Goal: Transaction & Acquisition: Purchase product/service

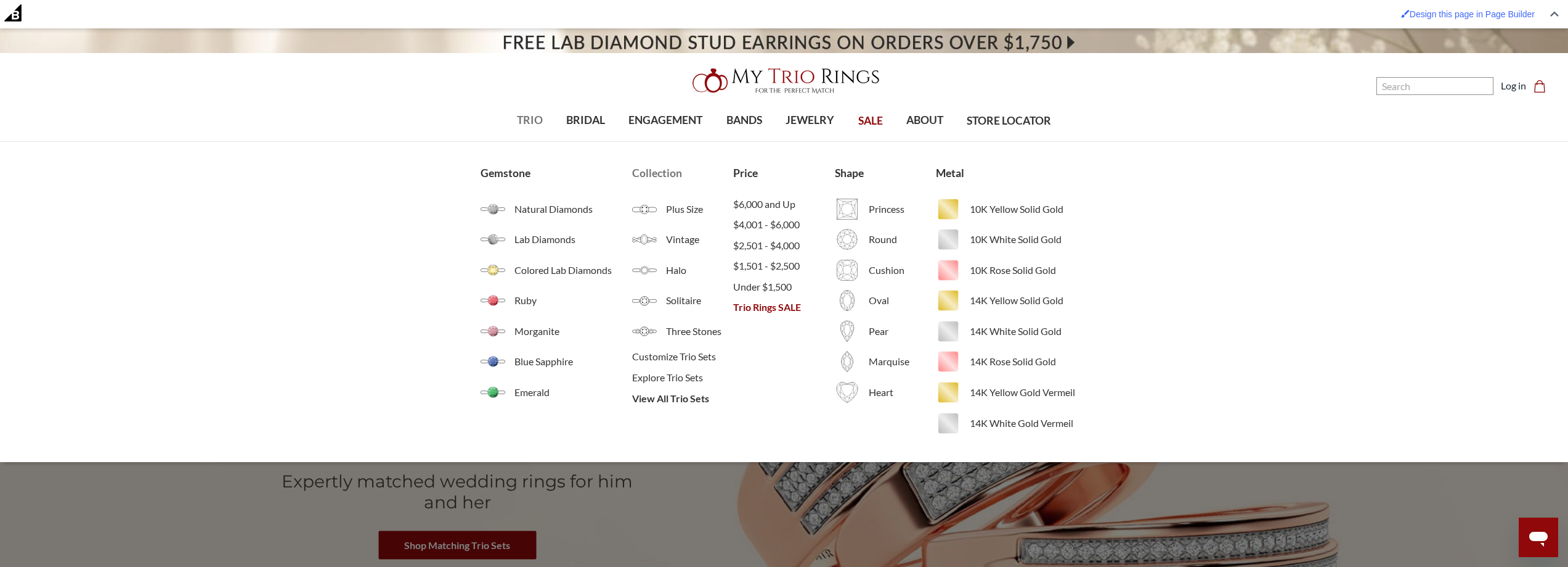
click at [659, 407] on li "View All Trio Sets" at bounding box center [683, 398] width 101 height 21
click at [667, 398] on span "View All Trio Sets" at bounding box center [683, 398] width 101 height 15
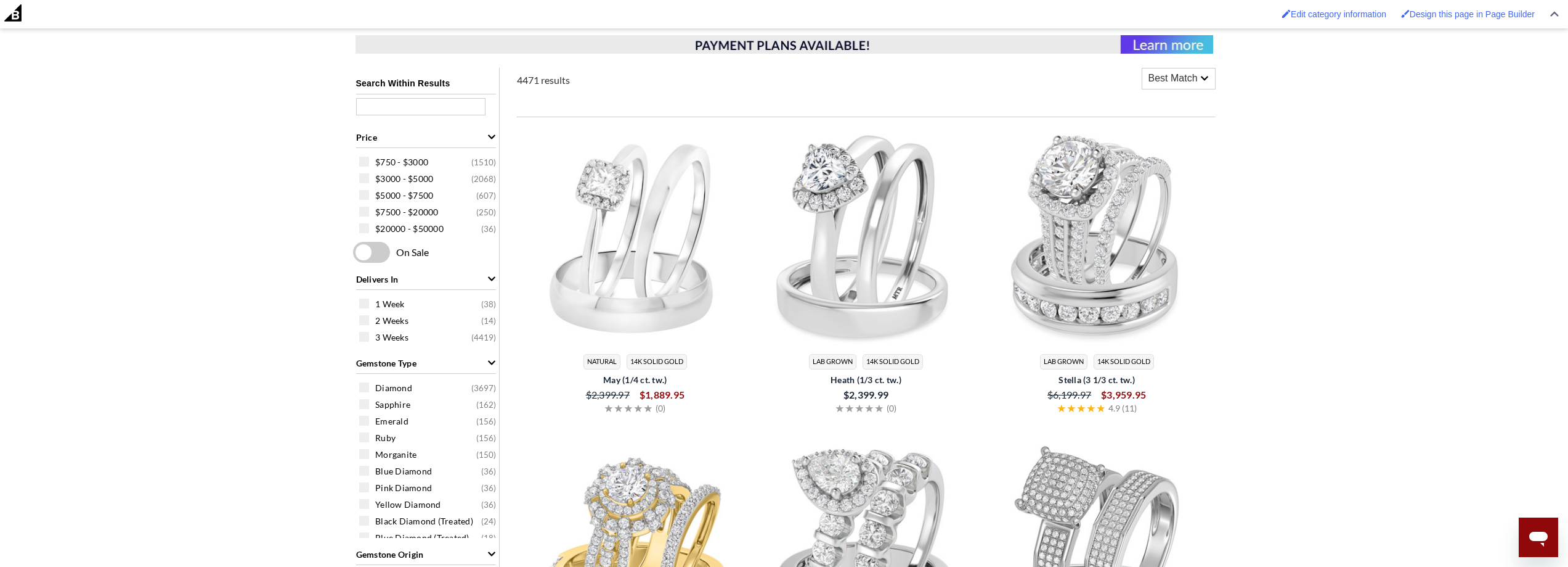
scroll to position [616, 0]
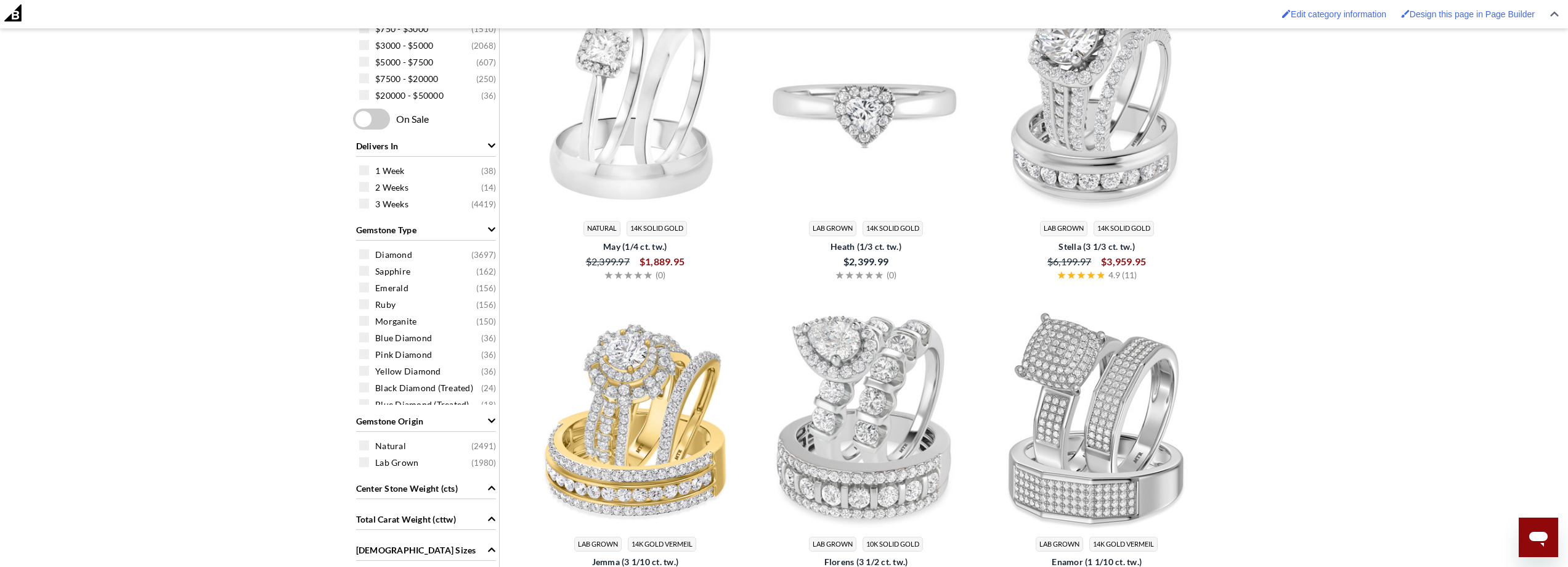
click at [862, 141] on img at bounding box center [866, 103] width 221 height 221
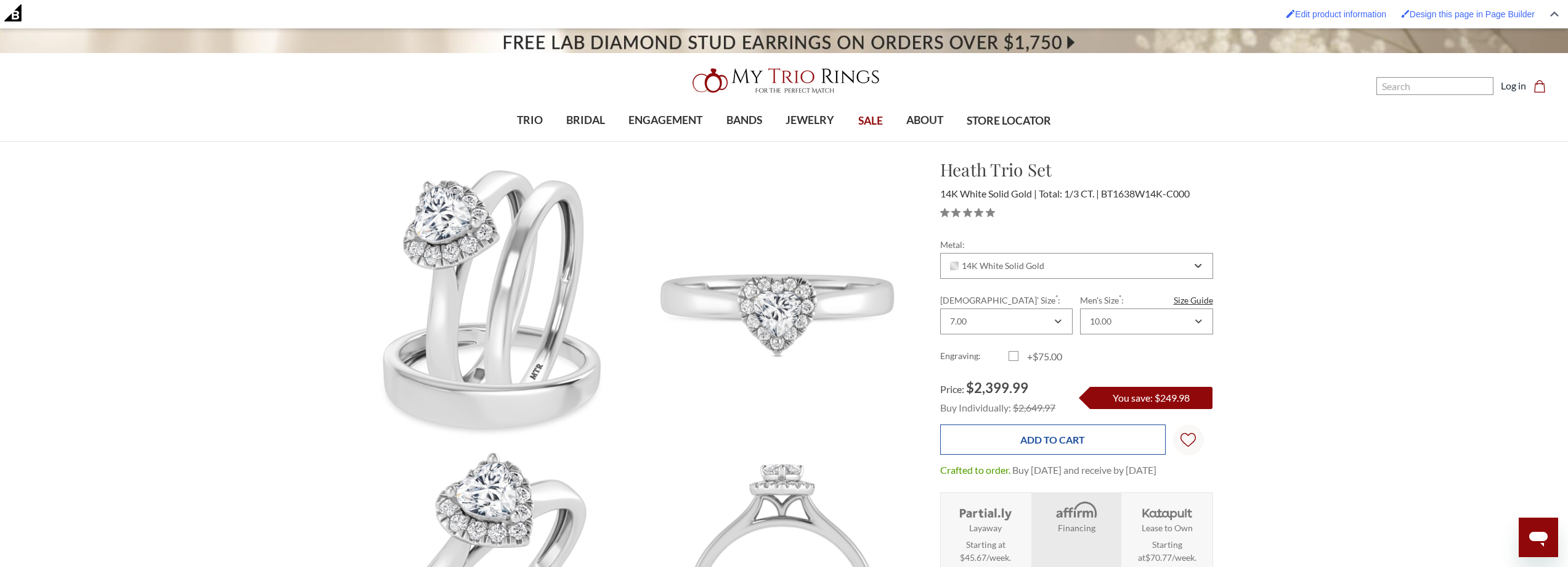
click at [1036, 431] on input "Add to Cart" at bounding box center [1053, 439] width 226 height 30
type input "Add to Cart"
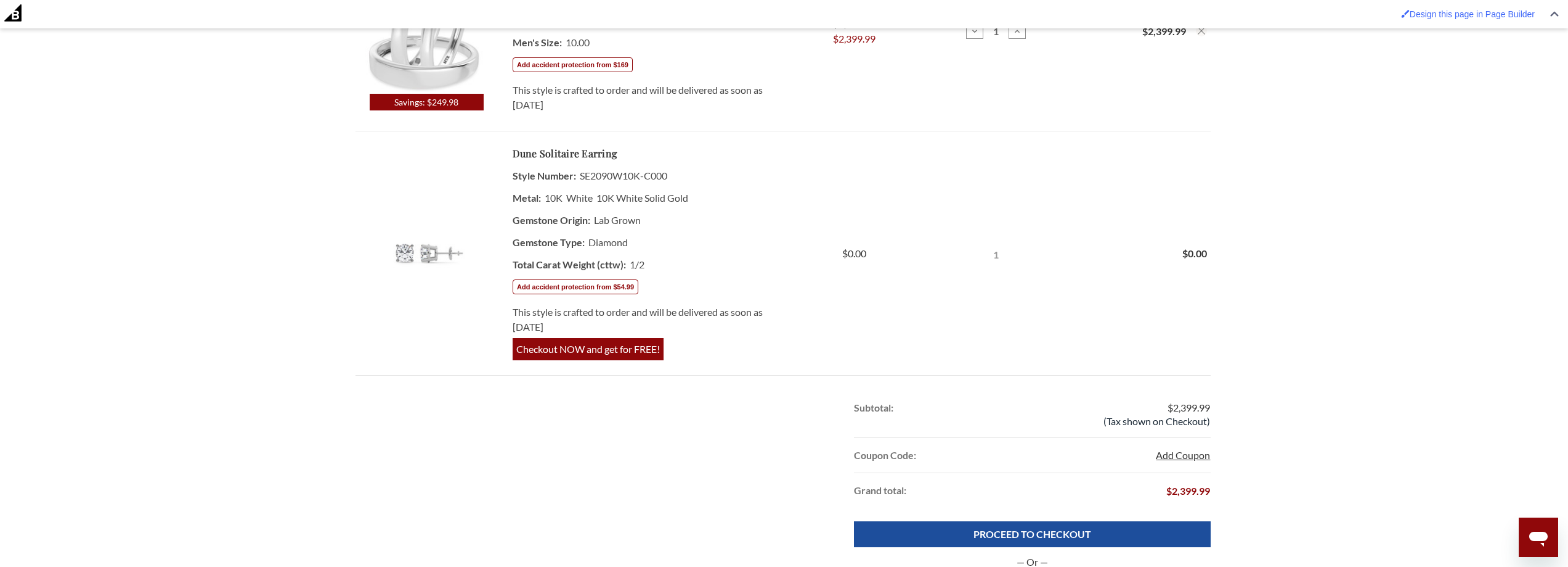
click at [1176, 454] on button "Add Coupon" at bounding box center [1183, 455] width 54 height 15
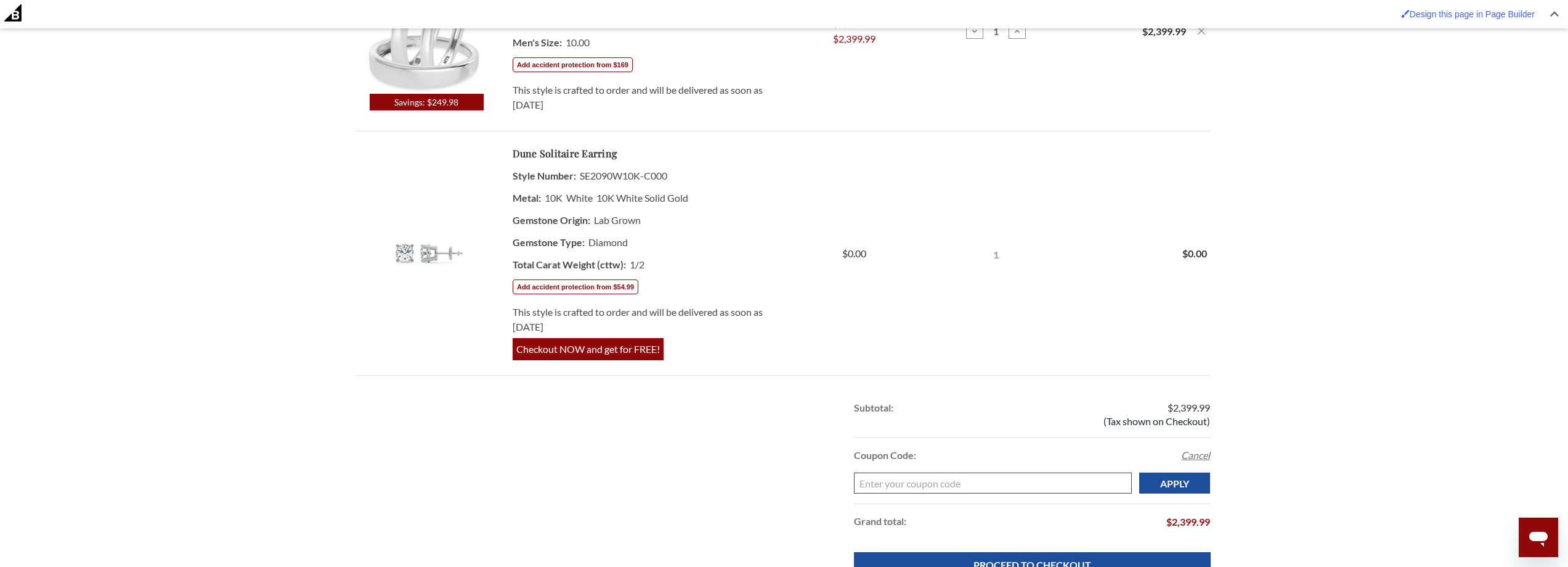
paste input "welcom15-b9r2"
click at [1176, 479] on input "Apply" at bounding box center [1175, 483] width 72 height 21
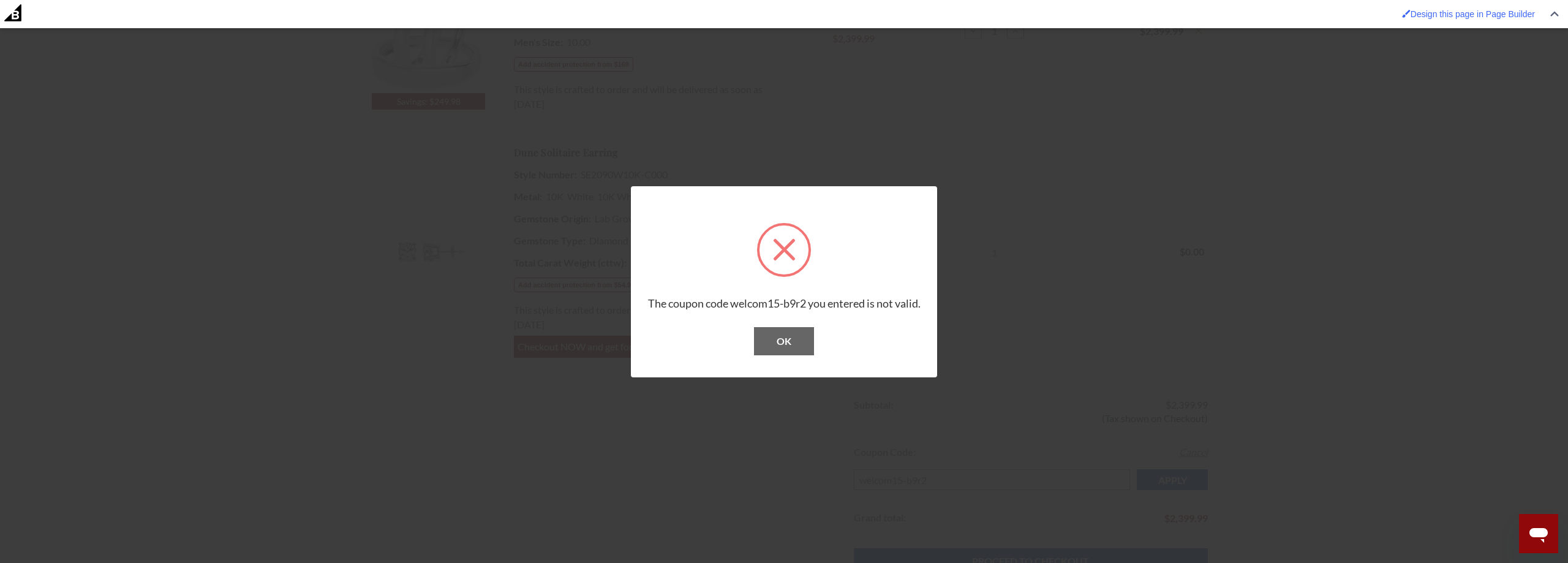
click at [792, 330] on button "OK" at bounding box center [784, 341] width 60 height 28
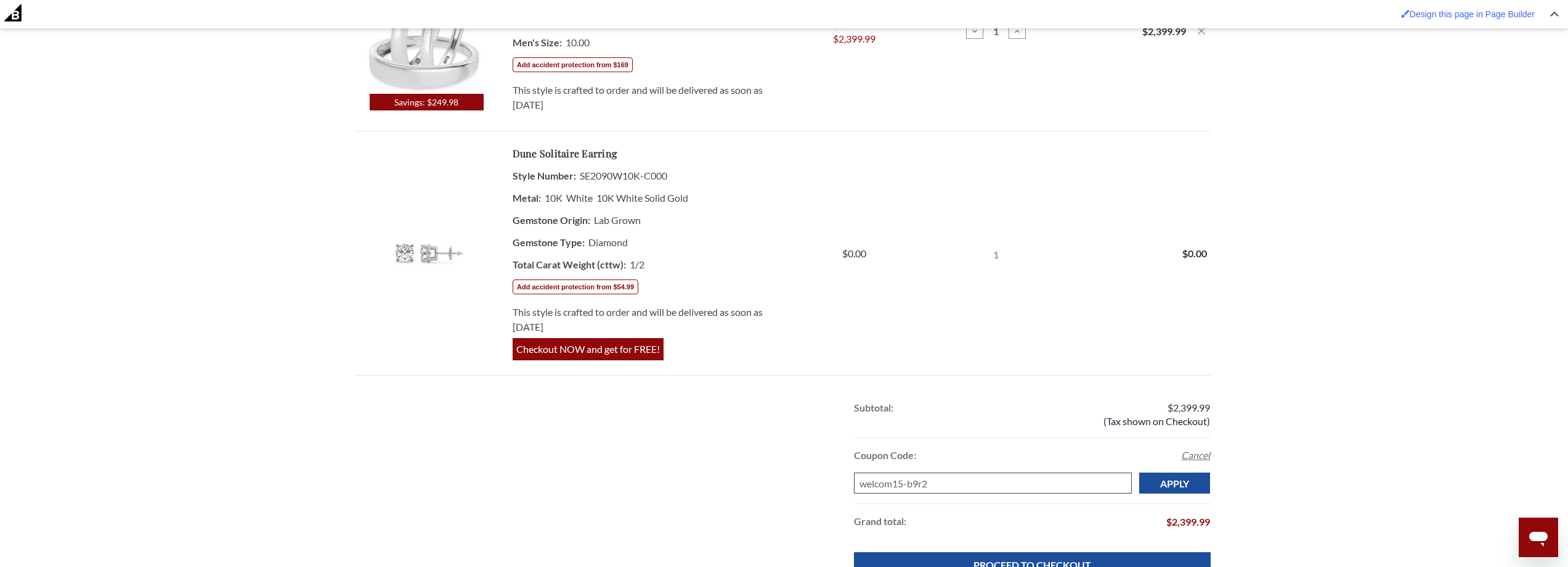
click at [889, 484] on input "welcom15-b9r2" at bounding box center [993, 483] width 278 height 21
type input "welcome15-b9r2"
click at [1194, 470] on div "Add Coupon Cancel" at bounding box center [1121, 455] width 178 height 35
click at [1195, 487] on input "Apply" at bounding box center [1175, 483] width 72 height 21
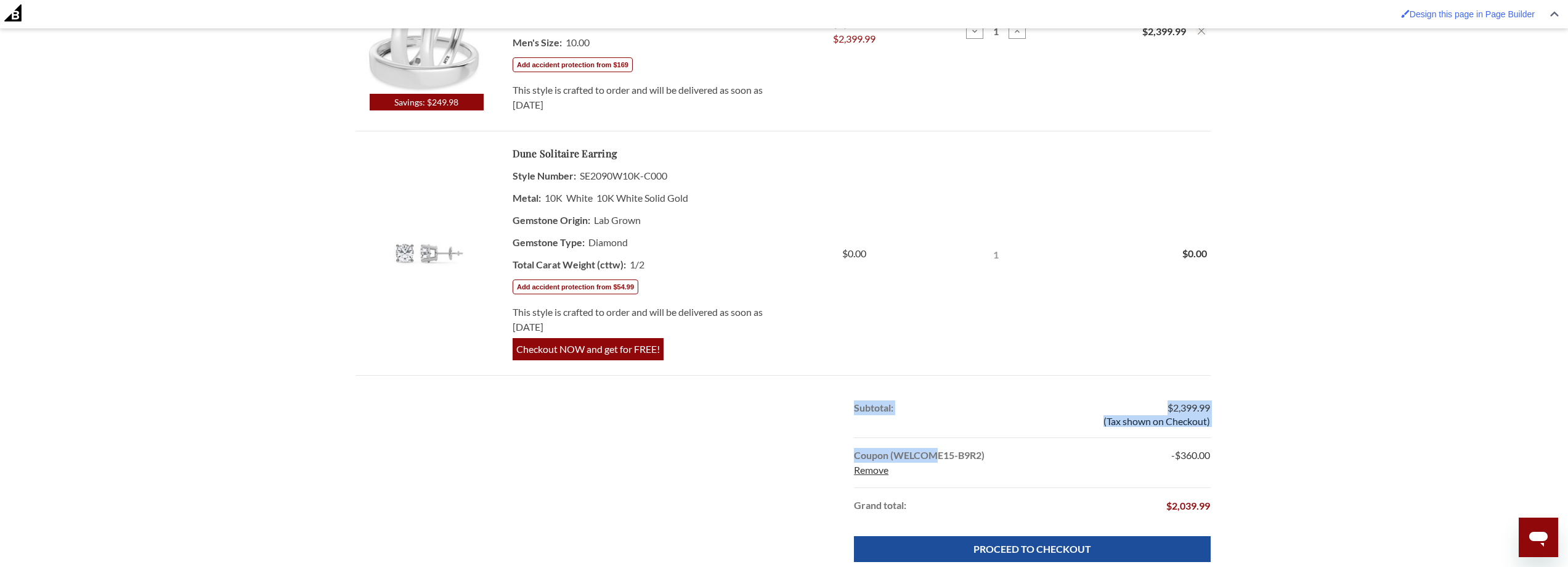
drag, startPoint x: 1212, startPoint y: 451, endPoint x: 900, endPoint y: 453, distance: 312.0
click at [901, 453] on div "Subtotal: $2,399.99 (Tax shown on Checkout) Coupon (WELCOME15-B9R2) Remove -$36…" at bounding box center [784, 463] width 858 height 145
click at [893, 453] on strong "Coupon (WELCOME15-B9R2)" at bounding box center [919, 454] width 130 height 12
drag, startPoint x: 854, startPoint y: 453, endPoint x: 1210, endPoint y: 453, distance: 356.0
click at [1210, 453] on li "Coupon (WELCOME15-B9R2) Remove -$360.00" at bounding box center [1032, 462] width 356 height 50
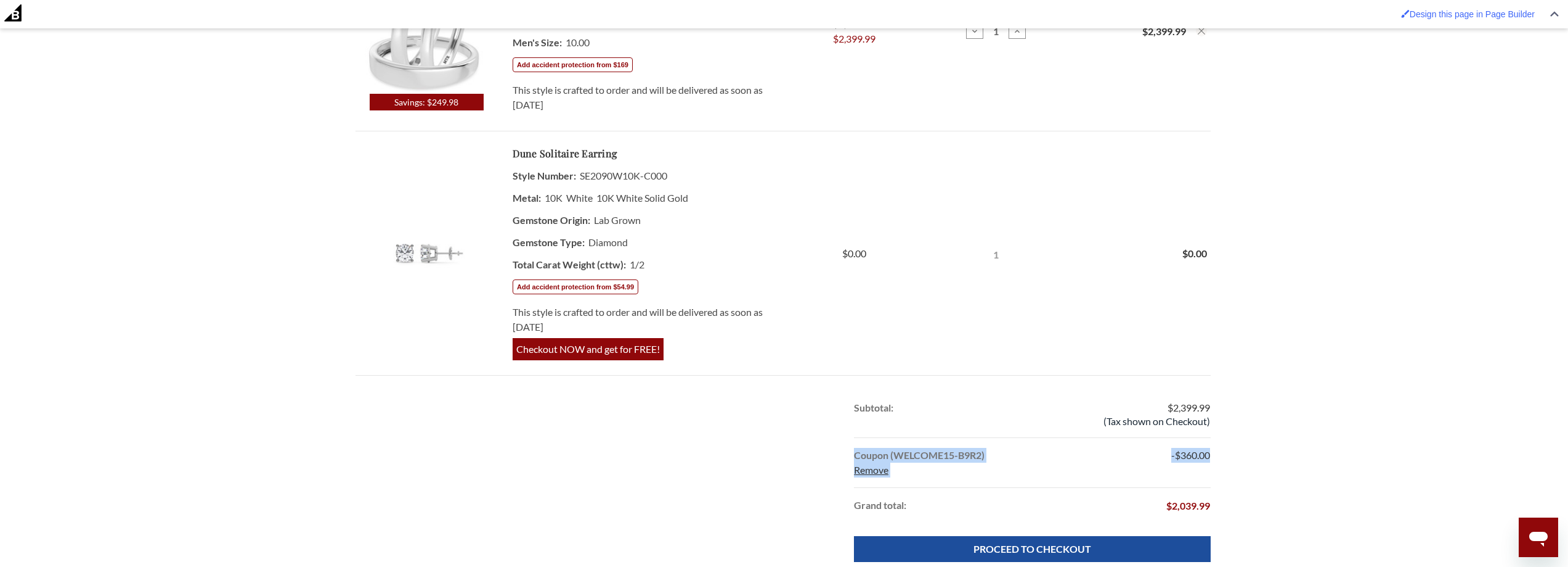
click at [1210, 453] on span "-$360.00" at bounding box center [1191, 454] width 39 height 12
drag, startPoint x: 1210, startPoint y: 453, endPoint x: 896, endPoint y: 453, distance: 314.0
click at [896, 453] on li "Coupon (WELCOME15-B9R2) Remove -$360.00" at bounding box center [1032, 462] width 356 height 50
click at [896, 453] on strong "Coupon (WELCOME15-B9R2)" at bounding box center [919, 454] width 130 height 12
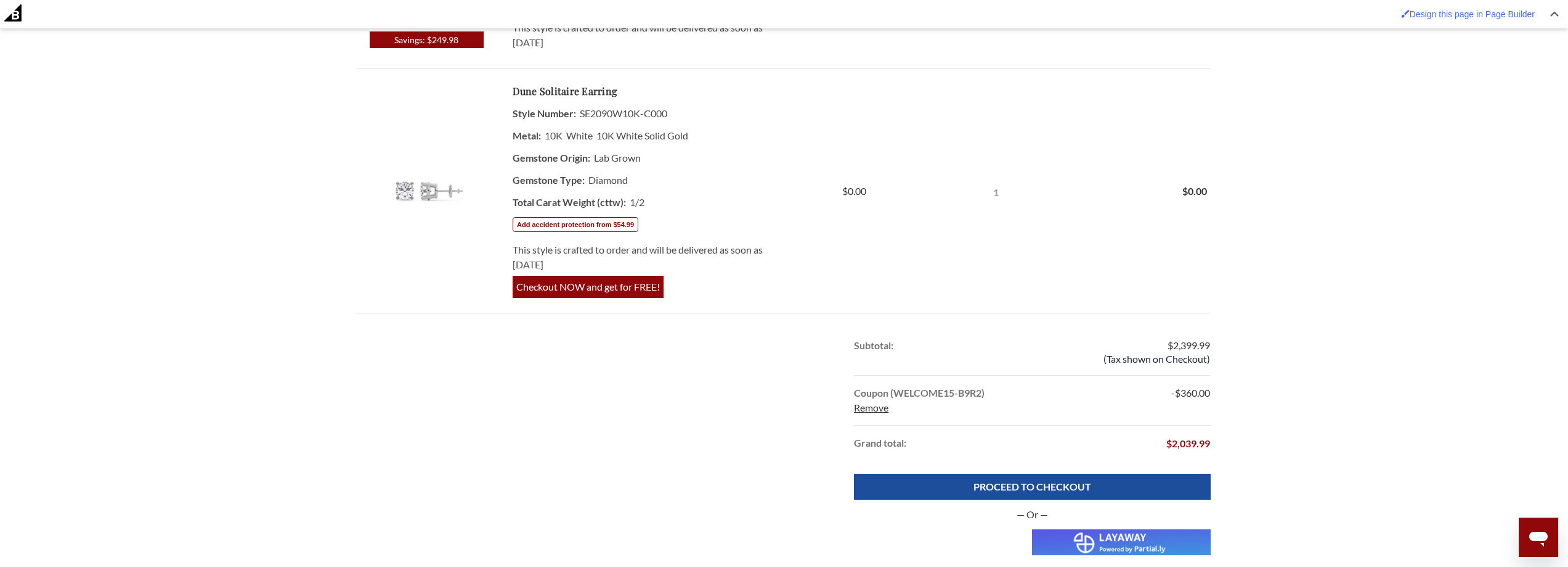
scroll to position [493, 0]
